Goal: Task Accomplishment & Management: Use online tool/utility

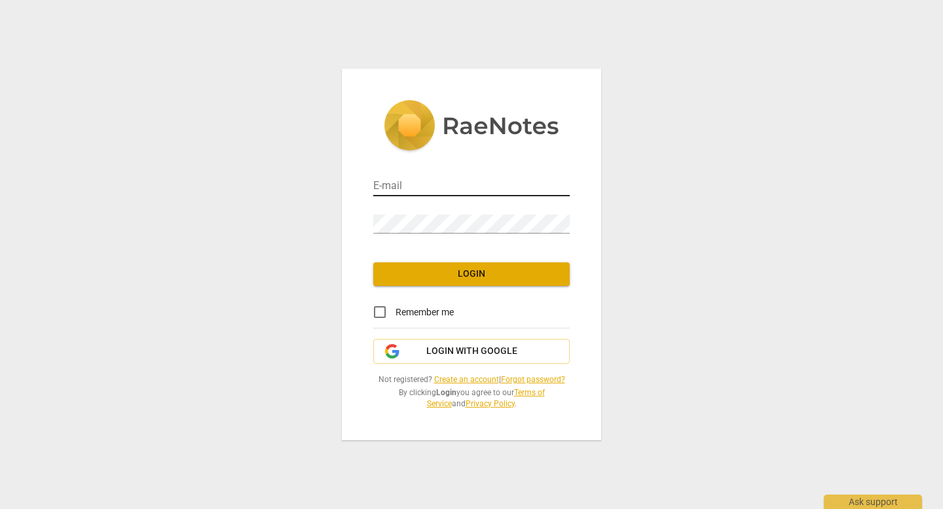
click at [420, 190] on input "email" at bounding box center [471, 186] width 196 height 19
click at [415, 357] on span "Login with Google" at bounding box center [471, 351] width 174 height 13
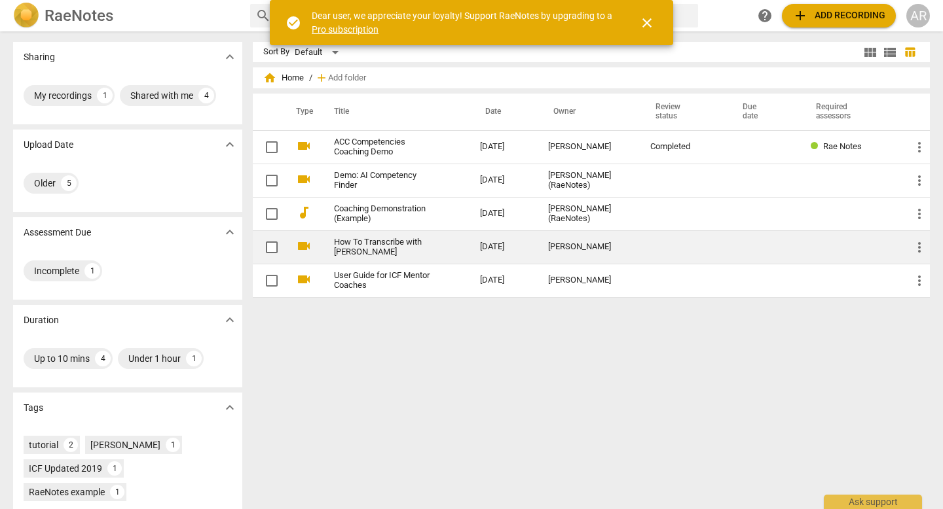
click at [393, 247] on link "How To Transcribe with RaeNotes" at bounding box center [383, 248] width 99 height 20
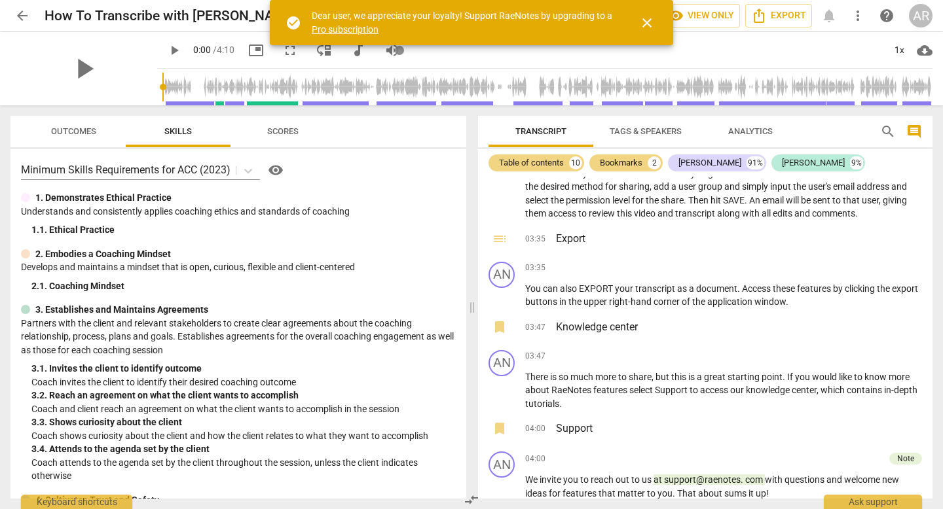
scroll to position [1213, 0]
